Goal: Information Seeking & Learning: Learn about a topic

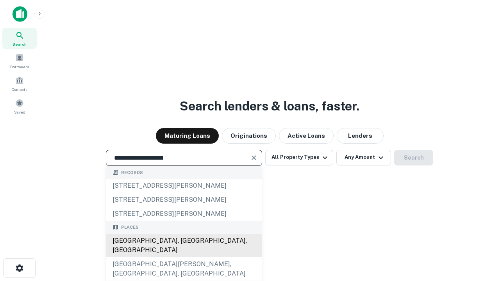
click at [184, 258] on div "[GEOGRAPHIC_DATA], [GEOGRAPHIC_DATA], [GEOGRAPHIC_DATA]" at bounding box center [184, 245] width 156 height 23
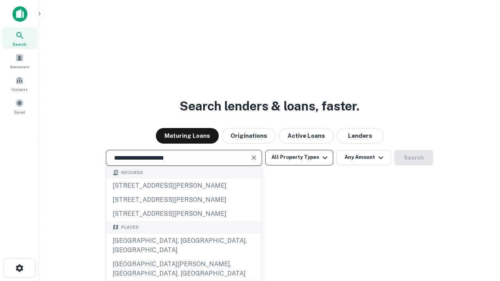
type input "**********"
click at [299, 158] on button "All Property Types" at bounding box center [299, 158] width 68 height 16
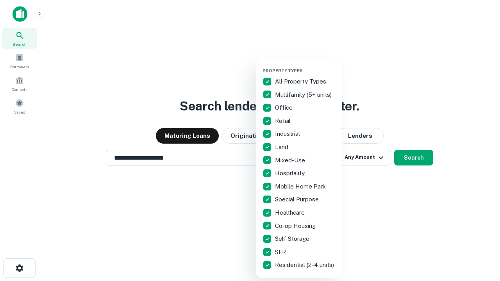
click at [306, 66] on button "button" at bounding box center [306, 66] width 86 height 0
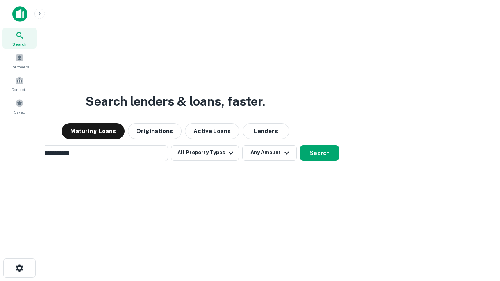
scroll to position [12, 0]
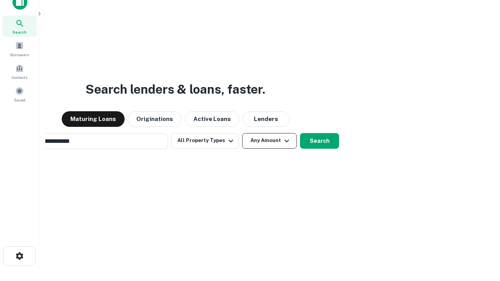
click at [242, 133] on button "Any Amount" at bounding box center [269, 141] width 55 height 16
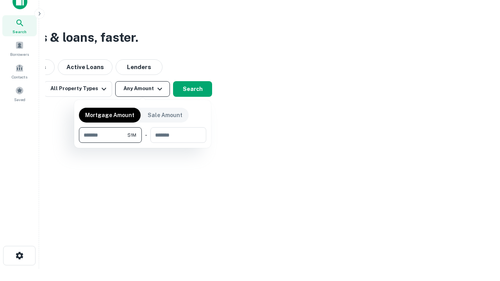
type input "*******"
click at [143, 143] on button "button" at bounding box center [142, 143] width 127 height 0
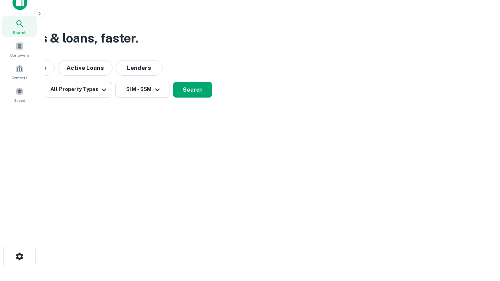
scroll to position [5, 144]
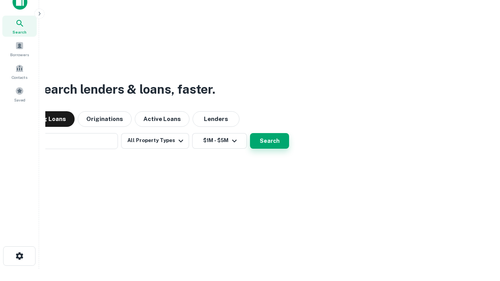
click at [250, 133] on button "Search" at bounding box center [269, 141] width 39 height 16
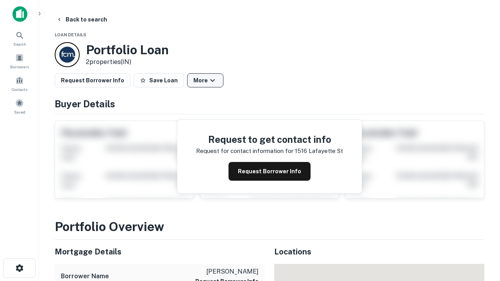
click at [205, 81] on button "More" at bounding box center [205, 81] width 36 height 14
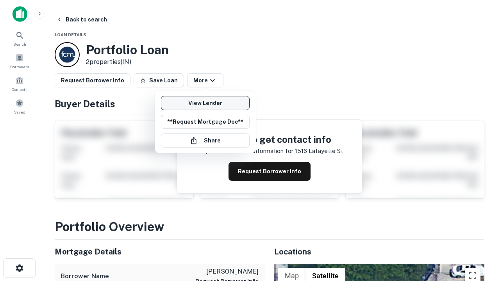
click at [205, 103] on link "View Lender" at bounding box center [205, 103] width 89 height 14
